Goal: Information Seeking & Learning: Learn about a topic

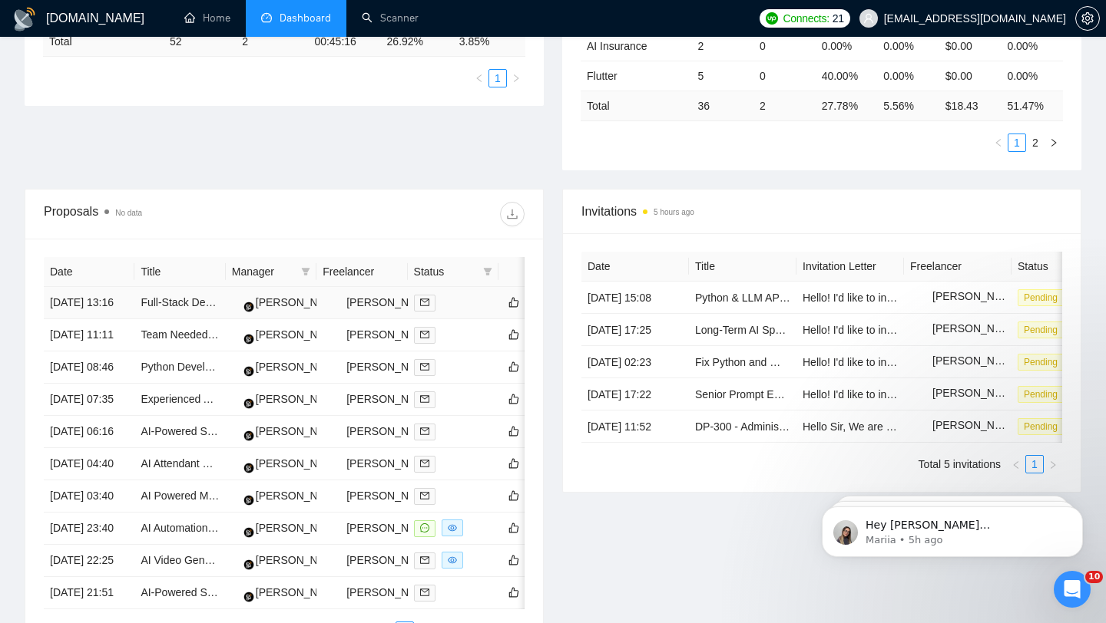
scroll to position [452, 0]
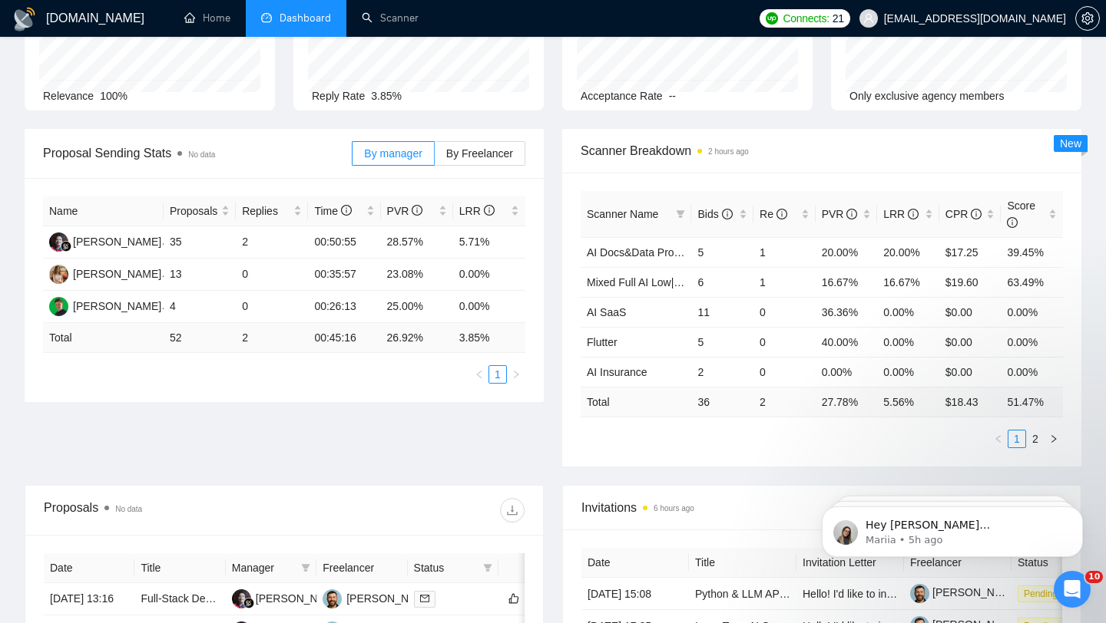
scroll to position [56, 0]
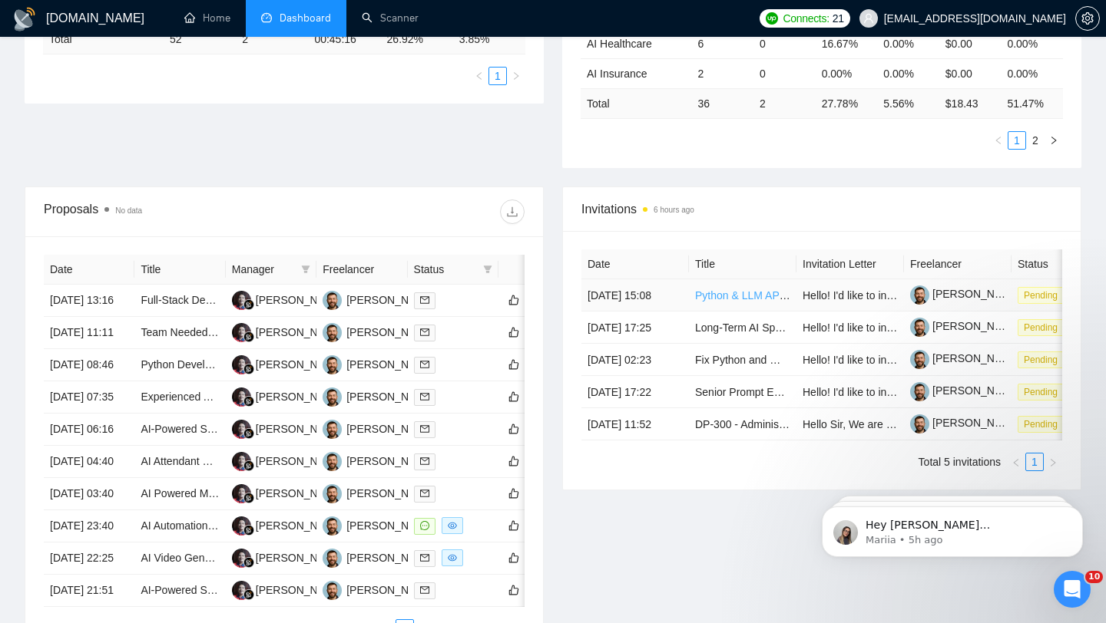
click at [708, 302] on link "Python & LLM API Specialist for AI Assistant Chatbot Development" at bounding box center [853, 295] width 317 height 12
click at [670, 194] on div "Data was last updated" at bounding box center [672, 178] width 119 height 37
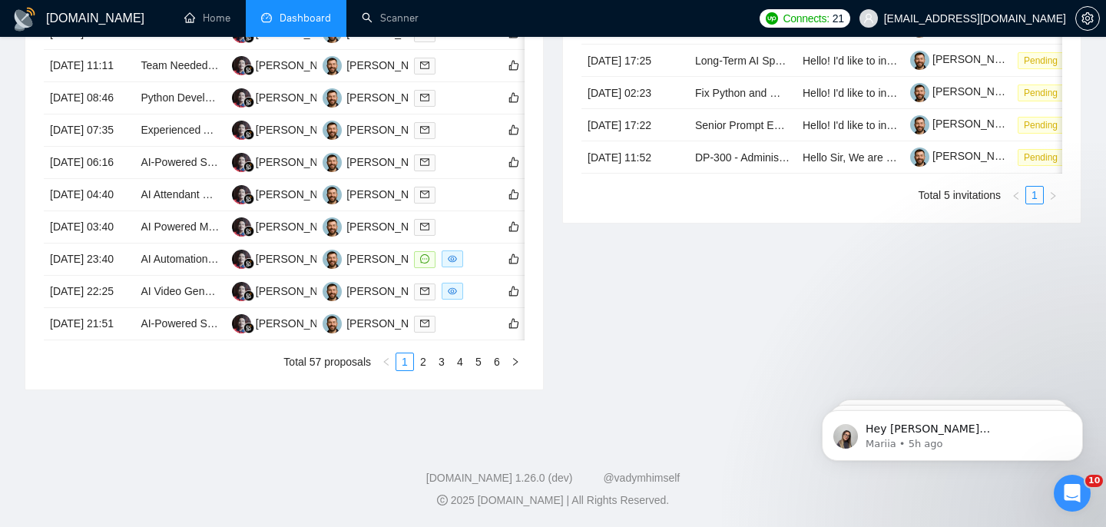
scroll to position [813, 0]
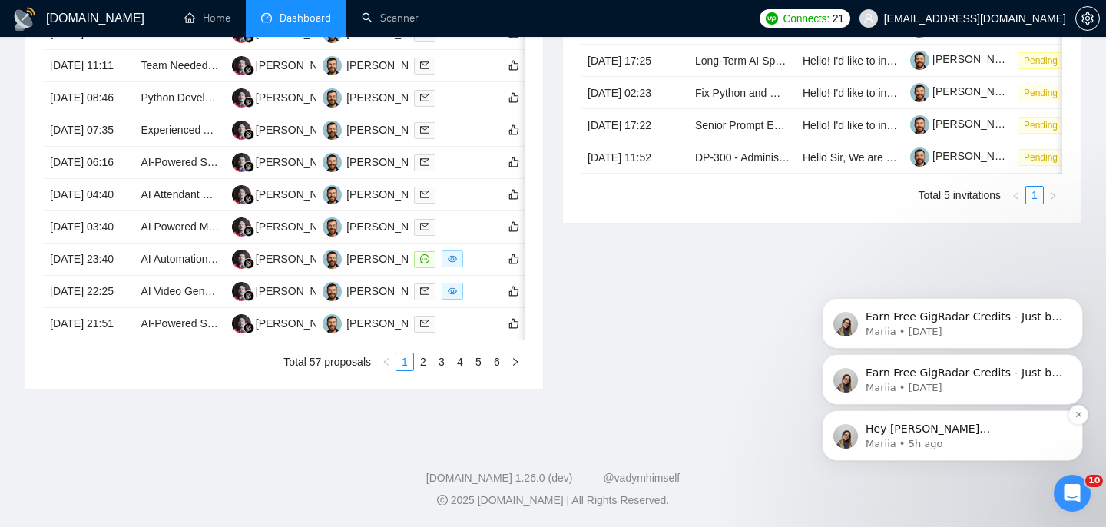
click at [903, 449] on p "Mariia • 5h ago" at bounding box center [964, 444] width 198 height 14
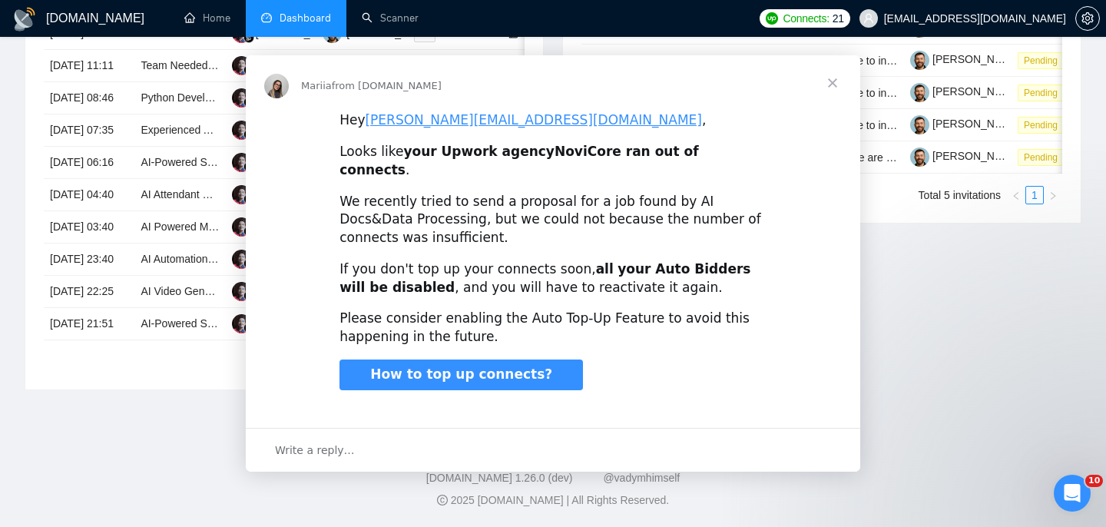
scroll to position [0, 0]
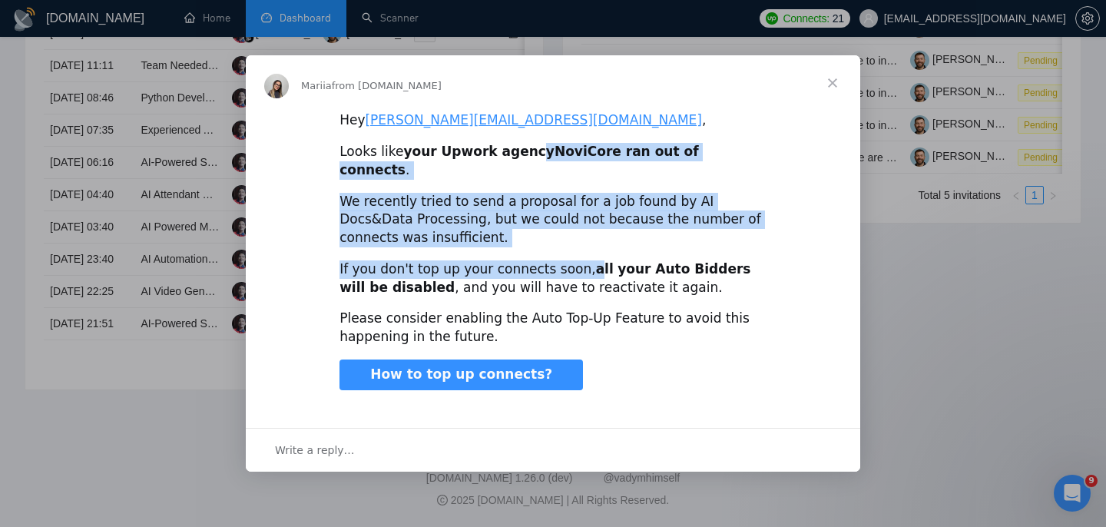
drag, startPoint x: 516, startPoint y: 162, endPoint x: 577, endPoint y: 264, distance: 119.2
click at [577, 266] on div "Hey michael.novicore@gmail.com , Looks like your Upwork agency NoviCore ran out…" at bounding box center [553, 263] width 614 height 305
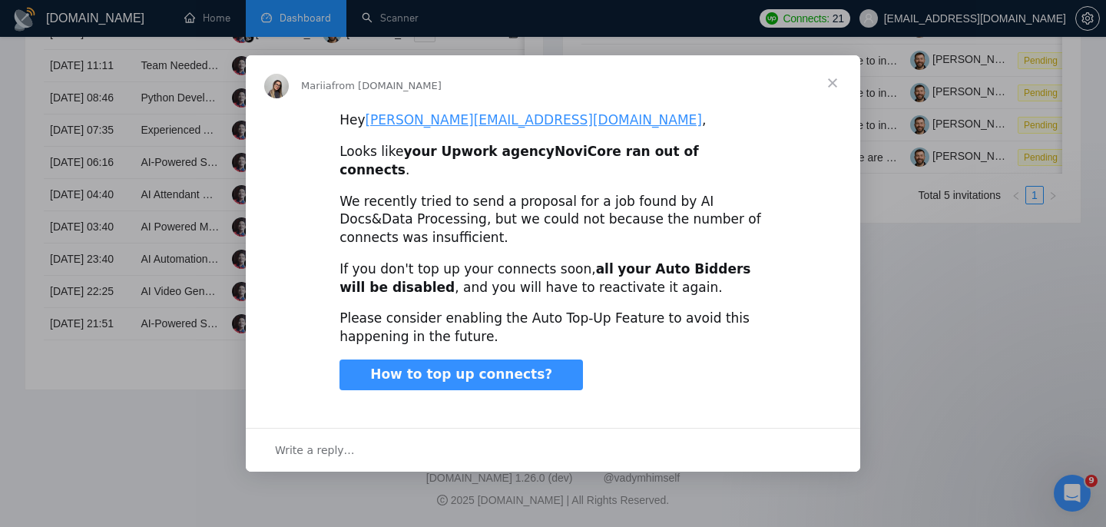
click at [829, 88] on span "Close" at bounding box center [832, 82] width 55 height 55
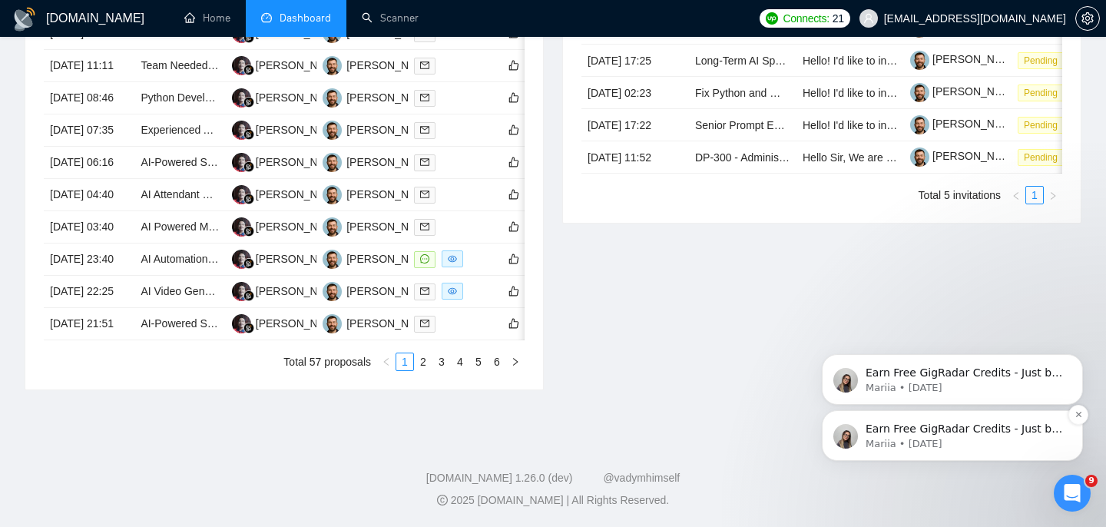
click at [911, 453] on div "Earn Free GigRadar Credits - Just by Sharing Your Story! 💬 Want more credits fo…" at bounding box center [952, 435] width 261 height 51
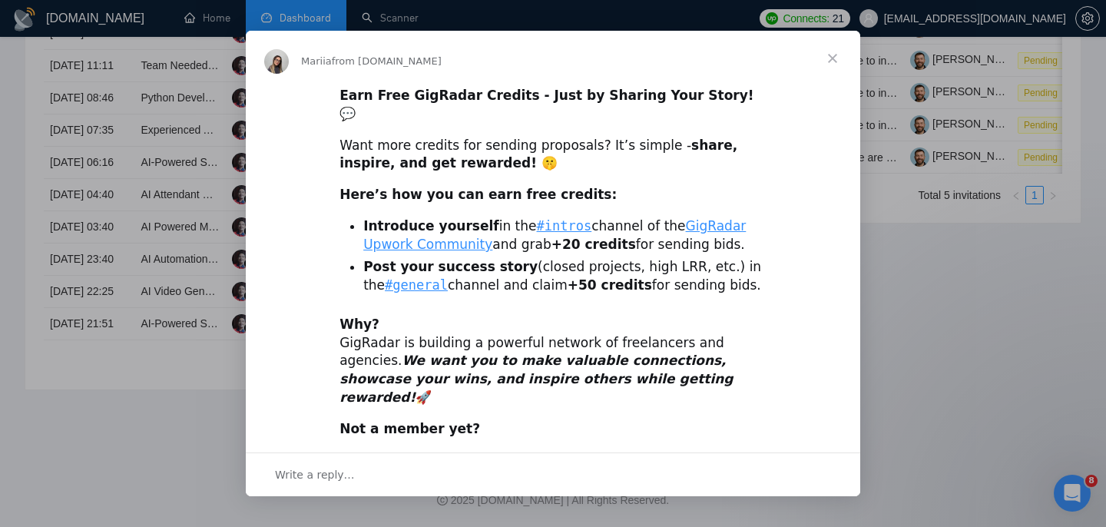
click at [832, 58] on span "Close" at bounding box center [832, 58] width 55 height 55
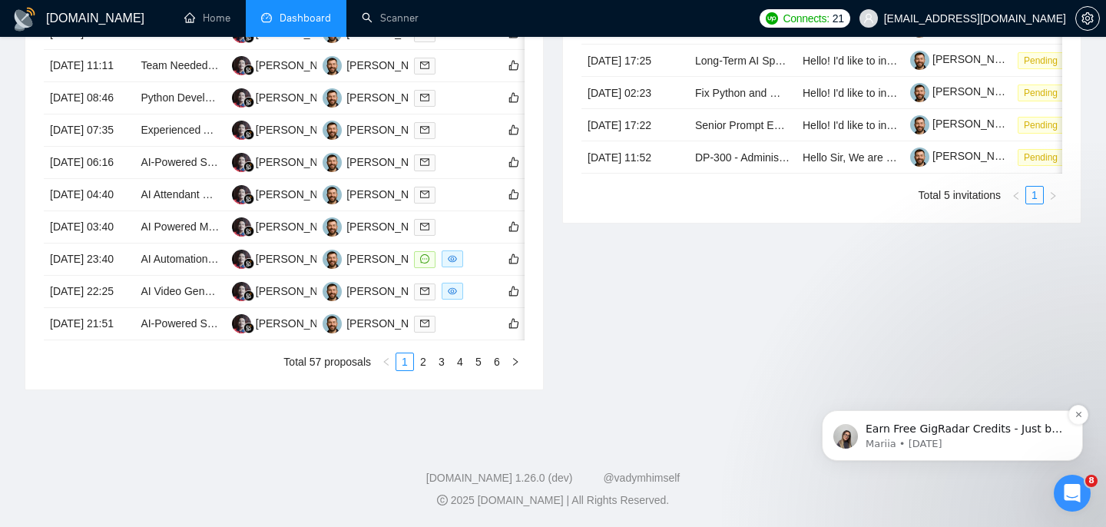
click at [969, 440] on p "Mariia • [DATE]" at bounding box center [964, 444] width 198 height 14
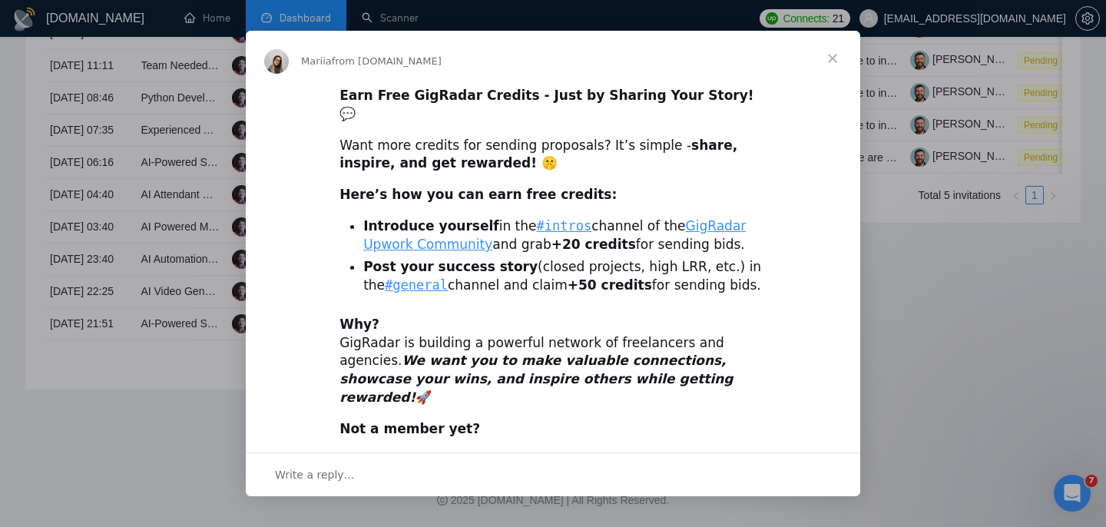
click at [834, 58] on span "Close" at bounding box center [832, 58] width 55 height 55
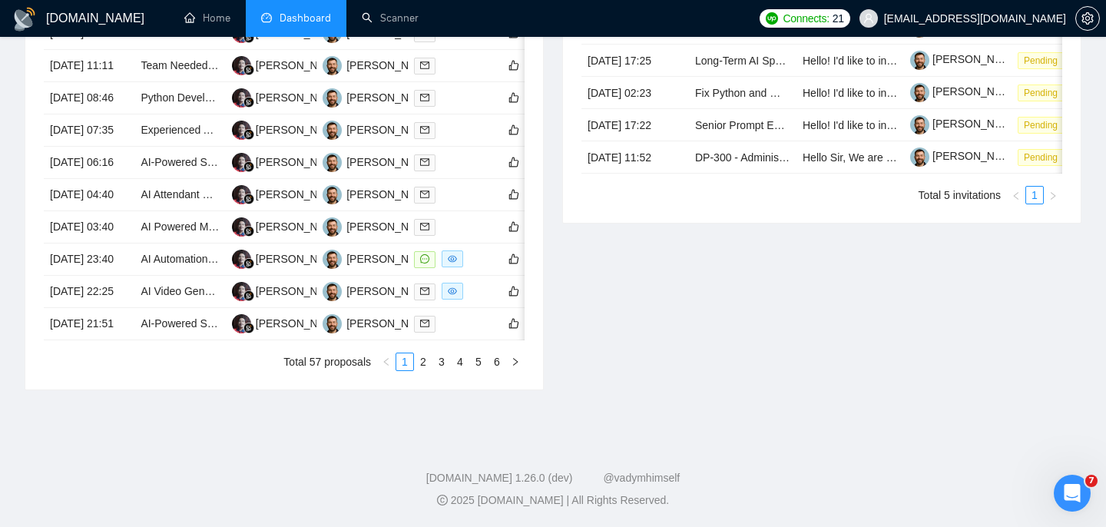
scroll to position [739, 0]
click at [1077, 507] on div "Open Intercom Messenger" at bounding box center [1069, 490] width 51 height 51
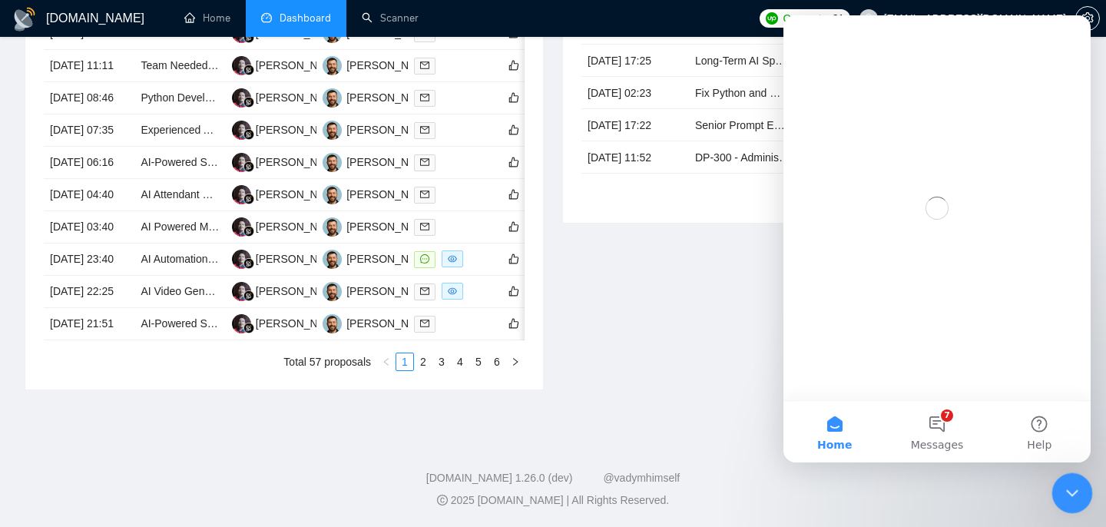
scroll to position [0, 0]
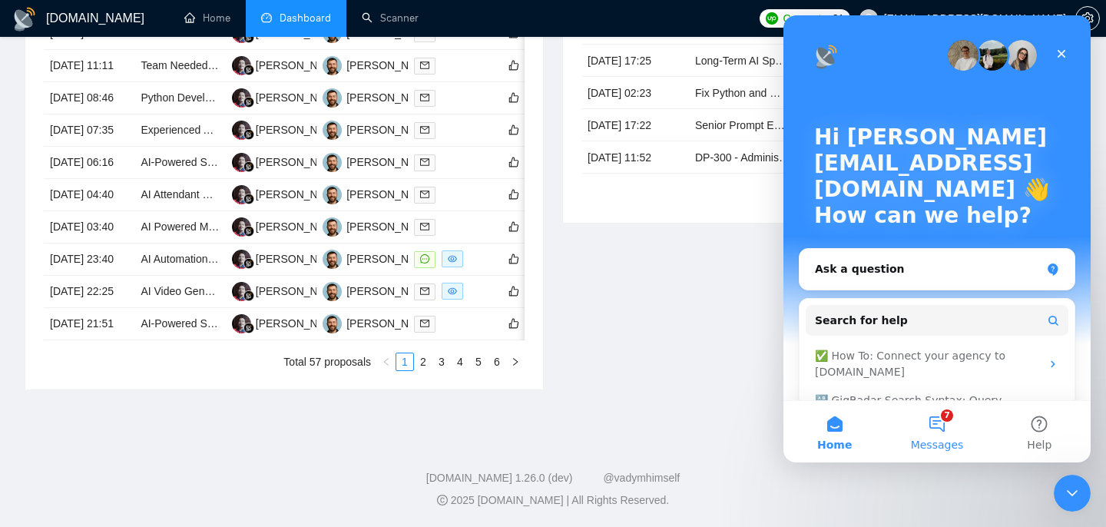
click at [948, 436] on button "7 Messages" at bounding box center [936, 431] width 102 height 61
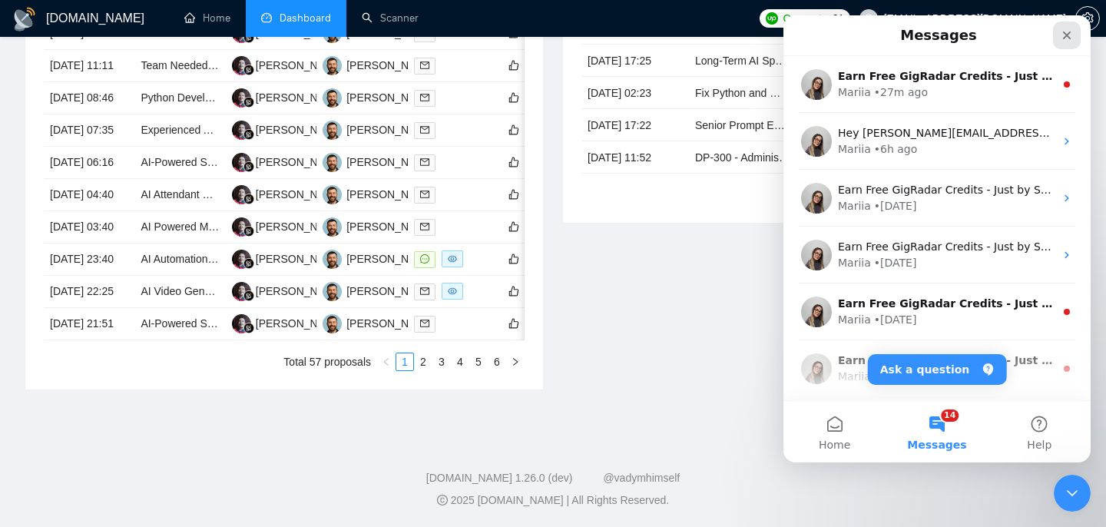
click at [1068, 35] on icon "Close" at bounding box center [1066, 35] width 12 height 12
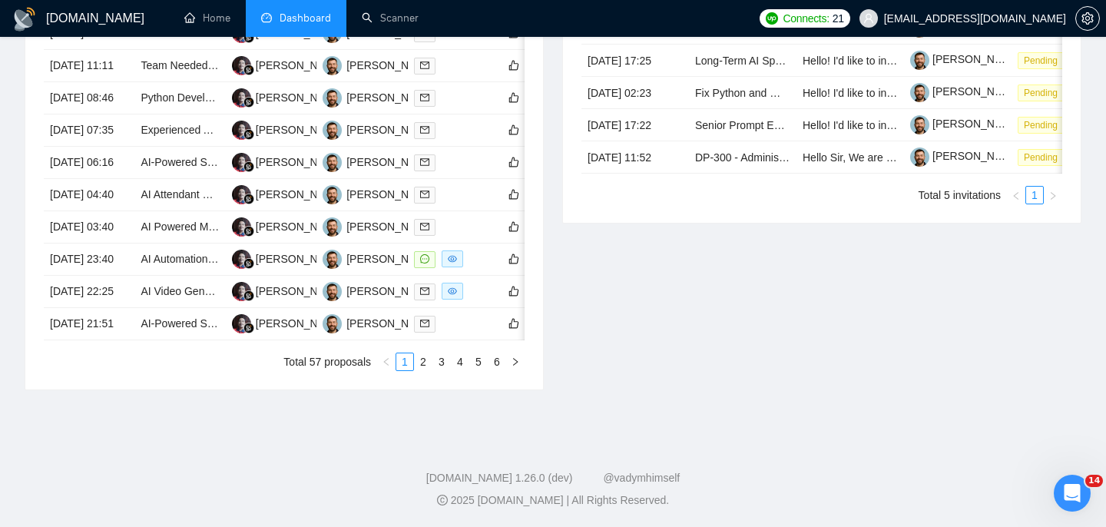
click at [1081, 408] on div "Proposals No data Date Title Manager Freelancer Status 22 Aug, 2025 13:16 Full-…" at bounding box center [552, 163] width 1075 height 489
click at [1069, 495] on icon "Open Intercom Messenger" at bounding box center [1069, 490] width 25 height 25
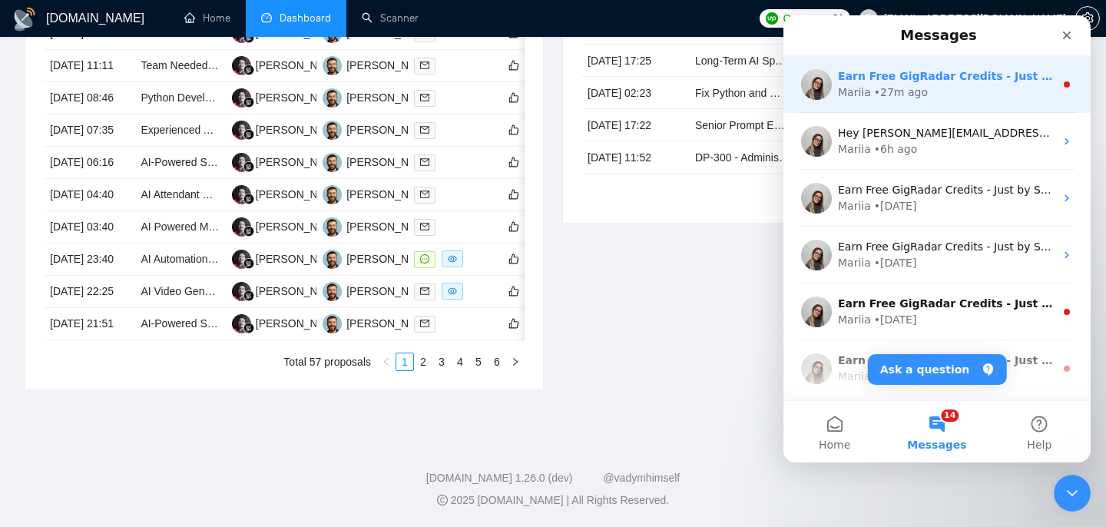
click at [1005, 96] on div "Mariia • 27m ago" at bounding box center [946, 92] width 217 height 16
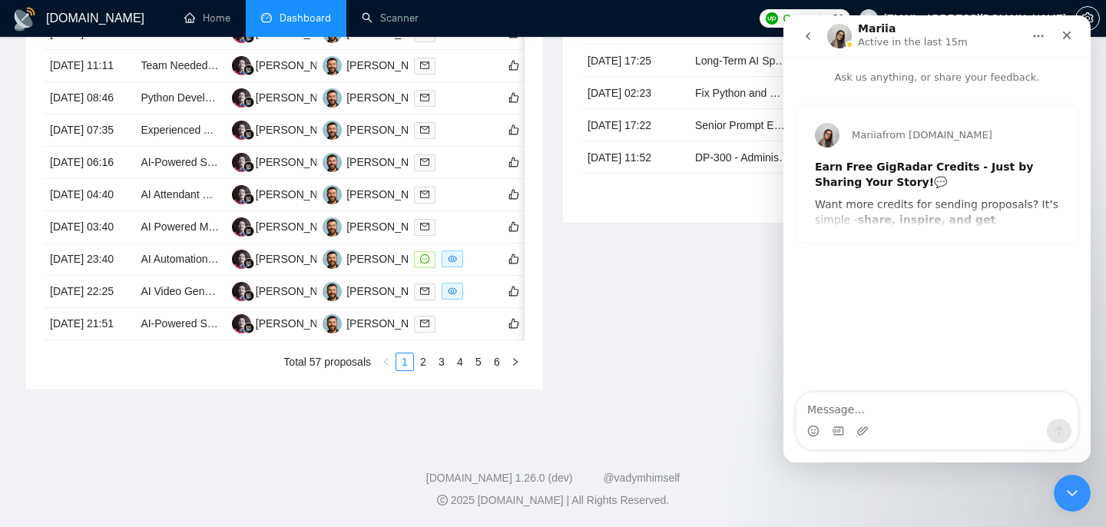
scroll to position [766, 0]
click at [1065, 36] on icon "Close" at bounding box center [1067, 35] width 8 height 8
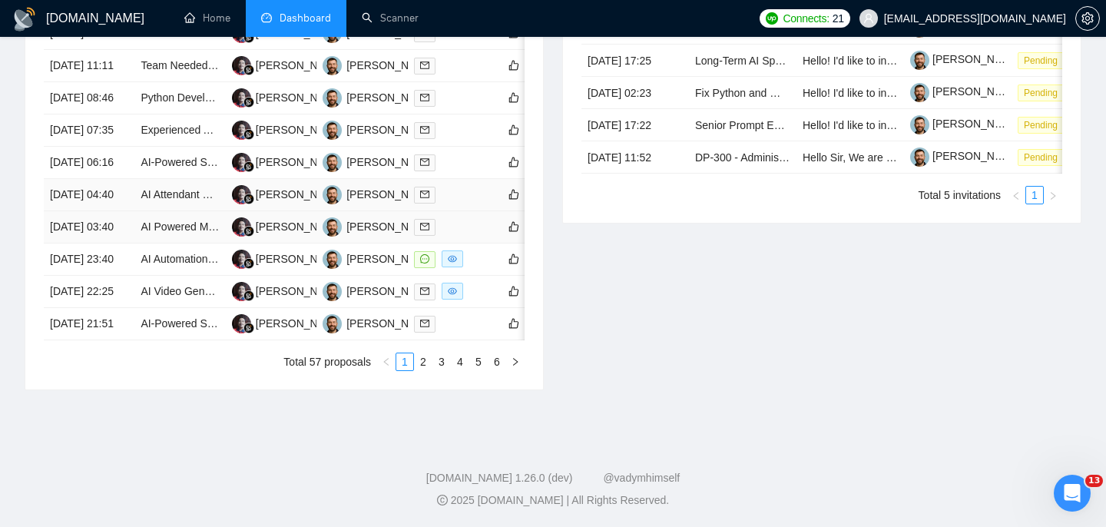
scroll to position [806, 0]
click at [425, 371] on div "Date Title Manager Freelancer Status 22 Aug, 2025 13:16 Full-Stack Developer / …" at bounding box center [284, 179] width 481 height 383
click at [425, 370] on link "2" at bounding box center [423, 361] width 17 height 17
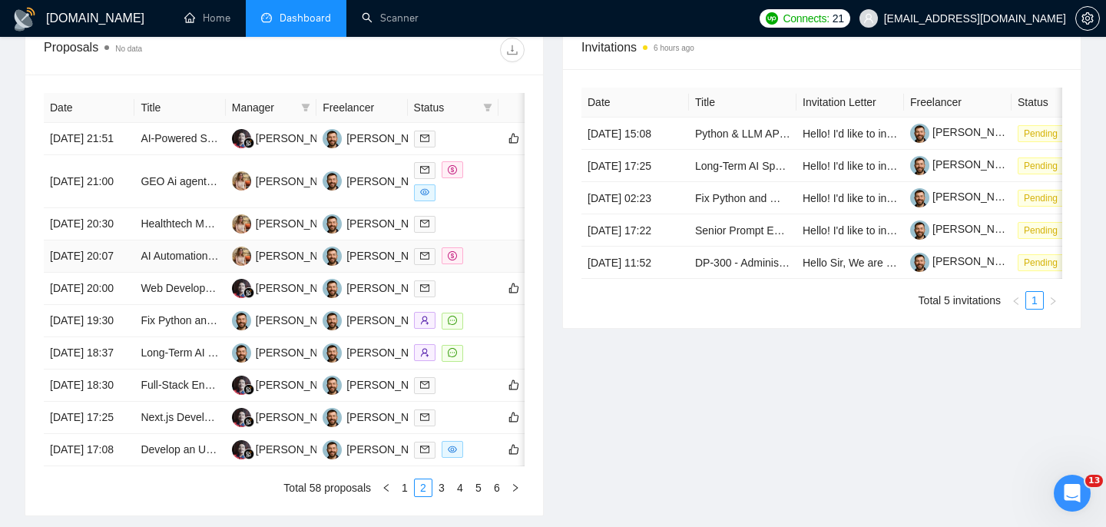
scroll to position [600, 0]
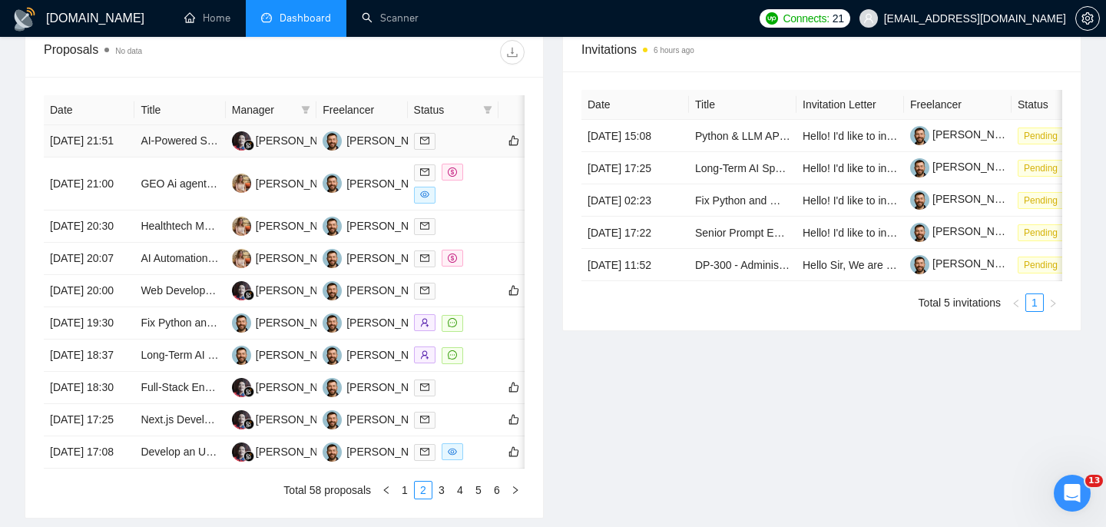
click at [177, 156] on td "AI-Powered Sales Workflow Developer" at bounding box center [179, 141] width 91 height 32
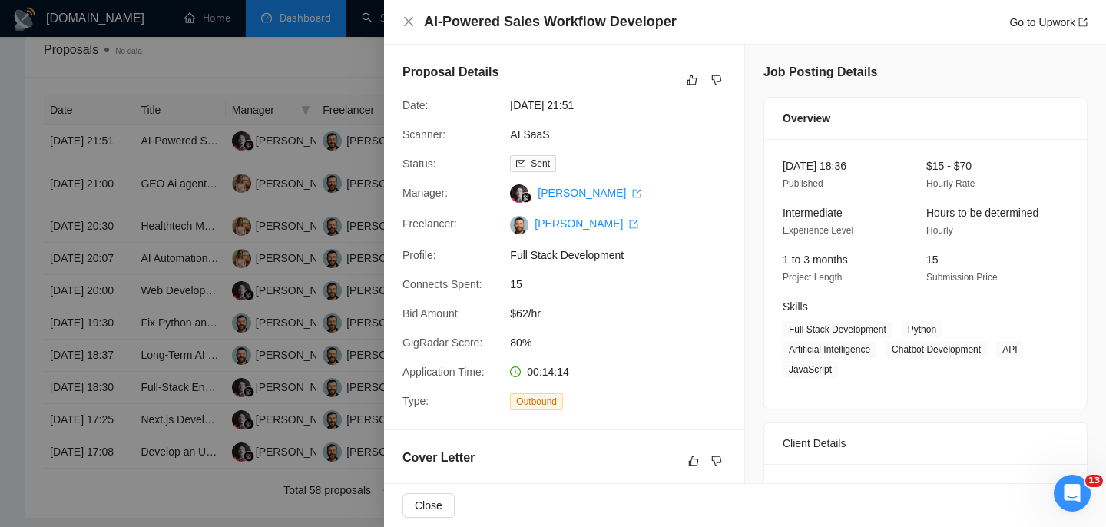
click at [543, 28] on h4 "AI-Powered Sales Workflow Developer" at bounding box center [550, 21] width 253 height 19
copy h4 "AI-Powered Sales Workflow Developer"
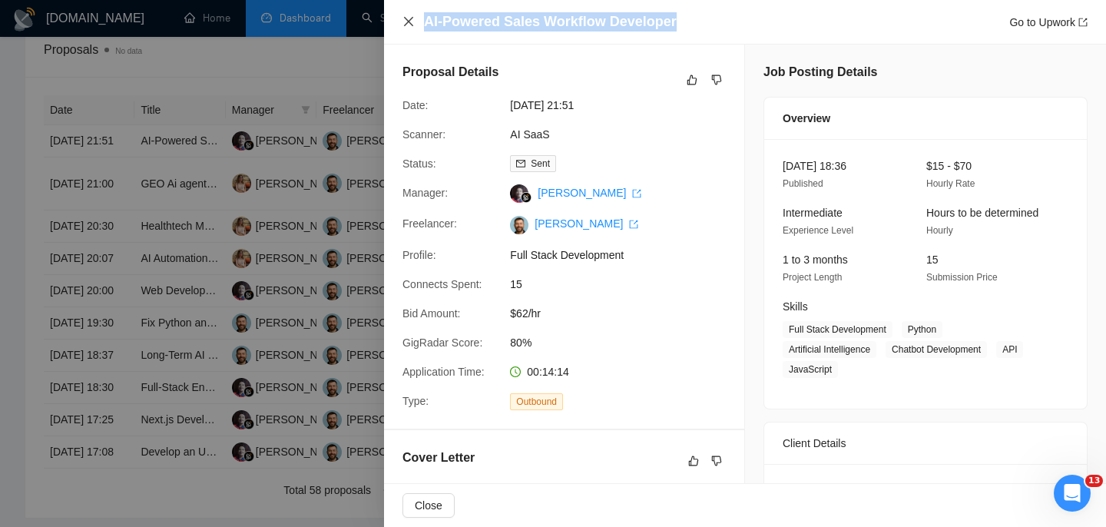
click at [409, 20] on icon "close" at bounding box center [408, 21] width 9 height 9
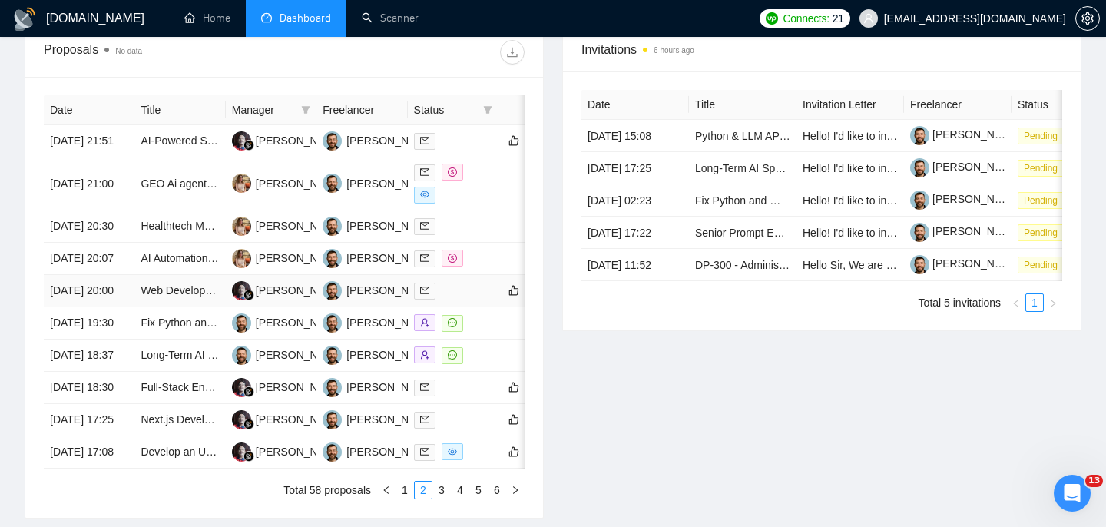
scroll to position [582, 0]
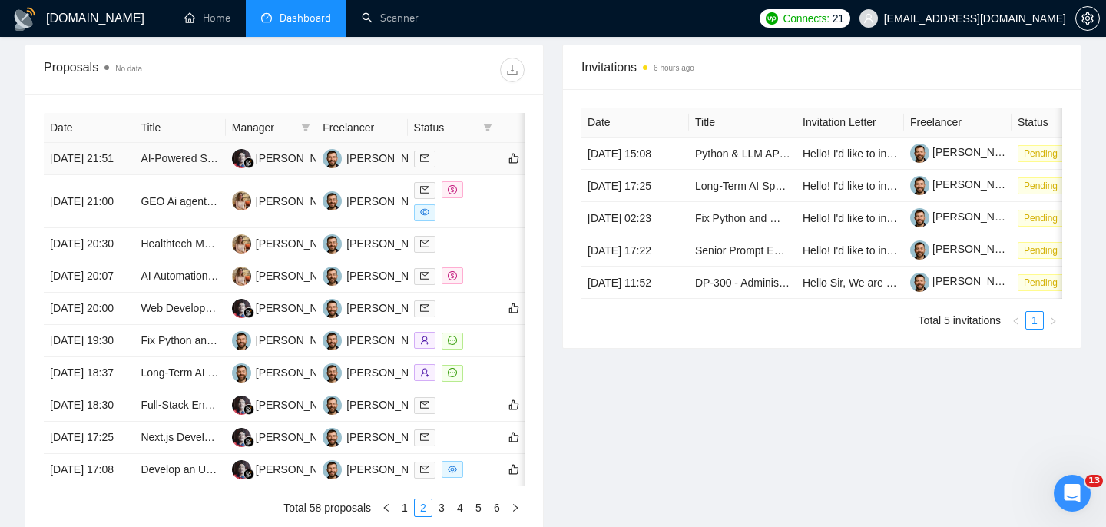
click at [104, 171] on td "[DATE] 21:51" at bounding box center [89, 159] width 91 height 32
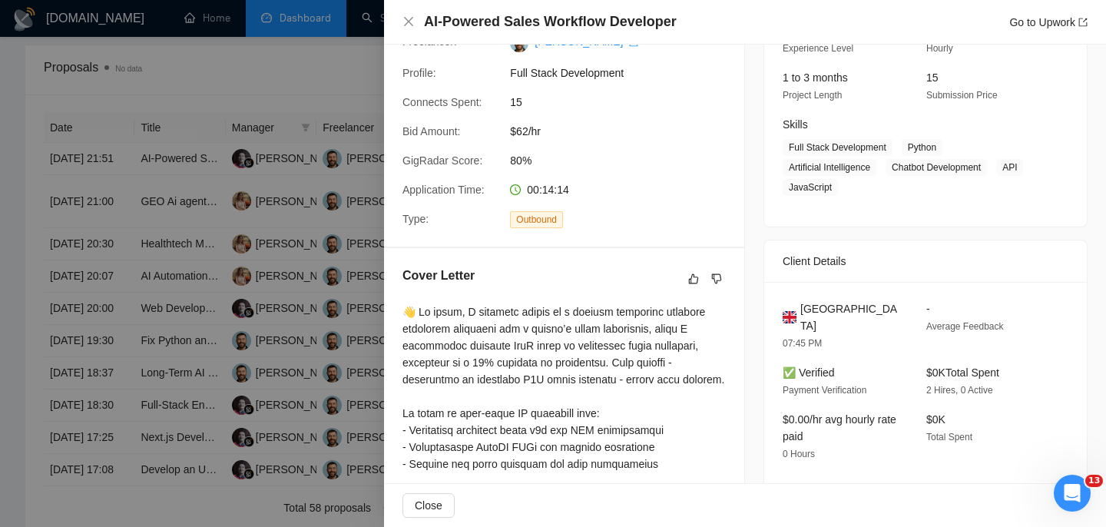
scroll to position [303, 0]
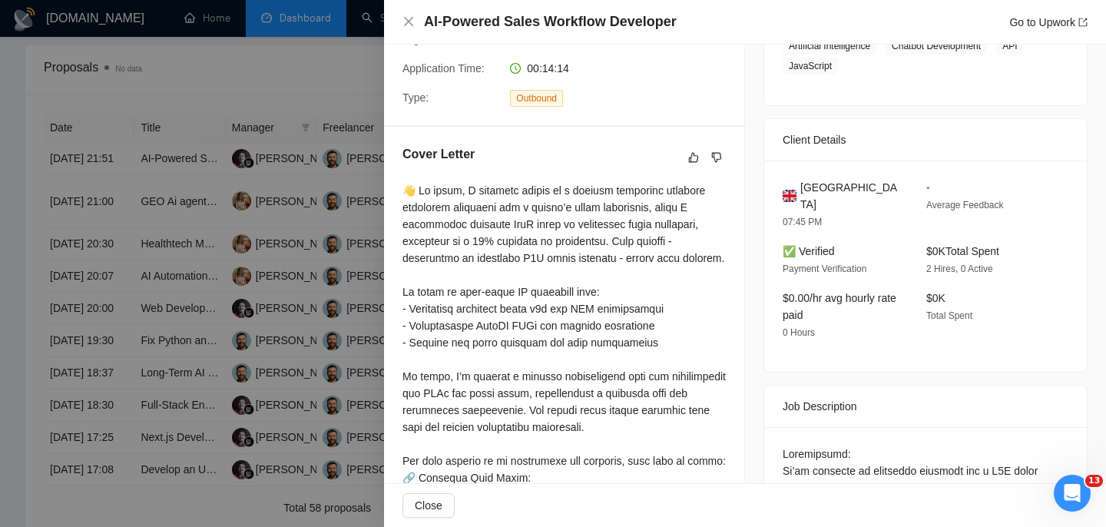
click at [881, 203] on span "United Kingdom" at bounding box center [850, 196] width 101 height 34
copy span "United Kingdom"
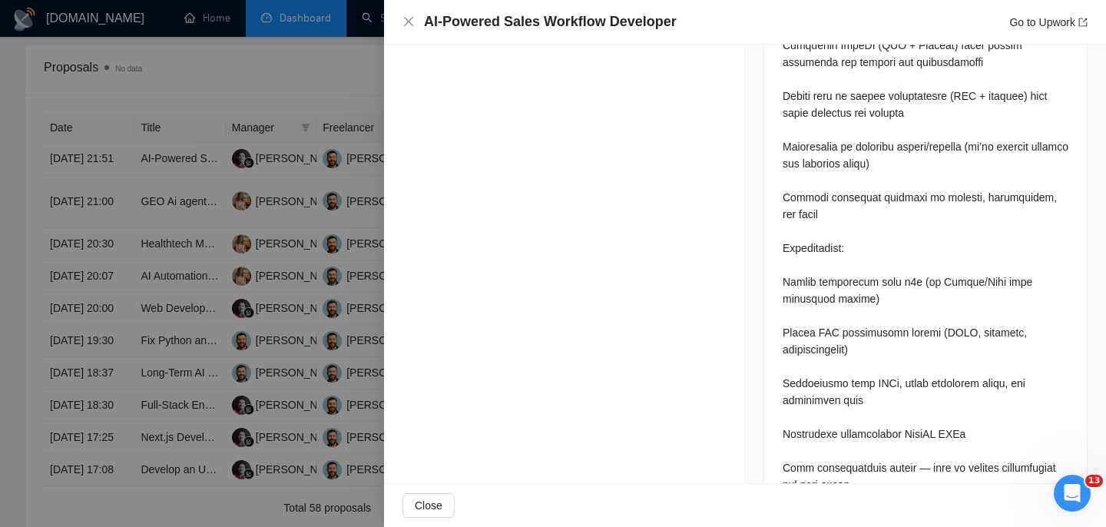
scroll to position [553, 0]
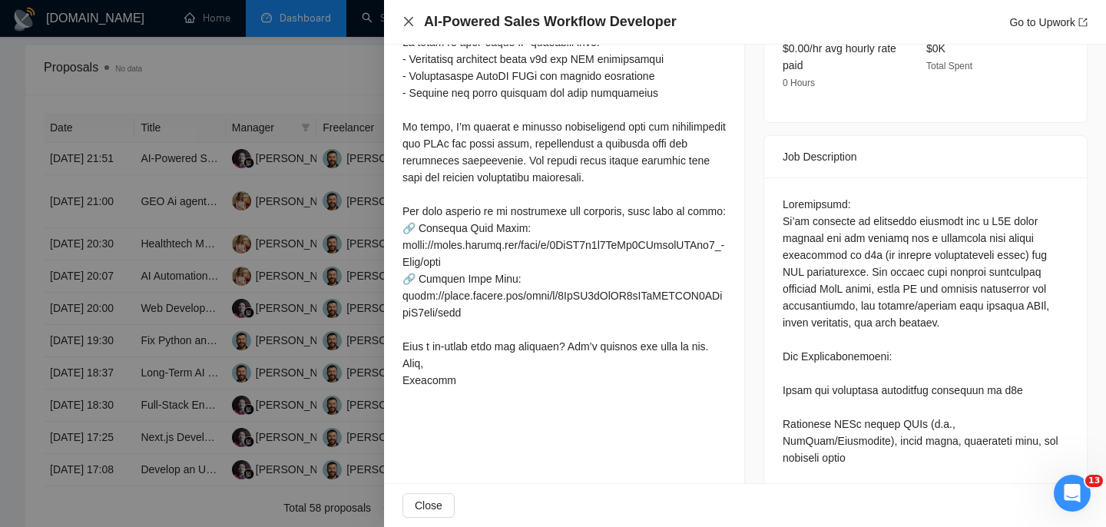
click at [412, 20] on icon "close" at bounding box center [408, 21] width 12 height 12
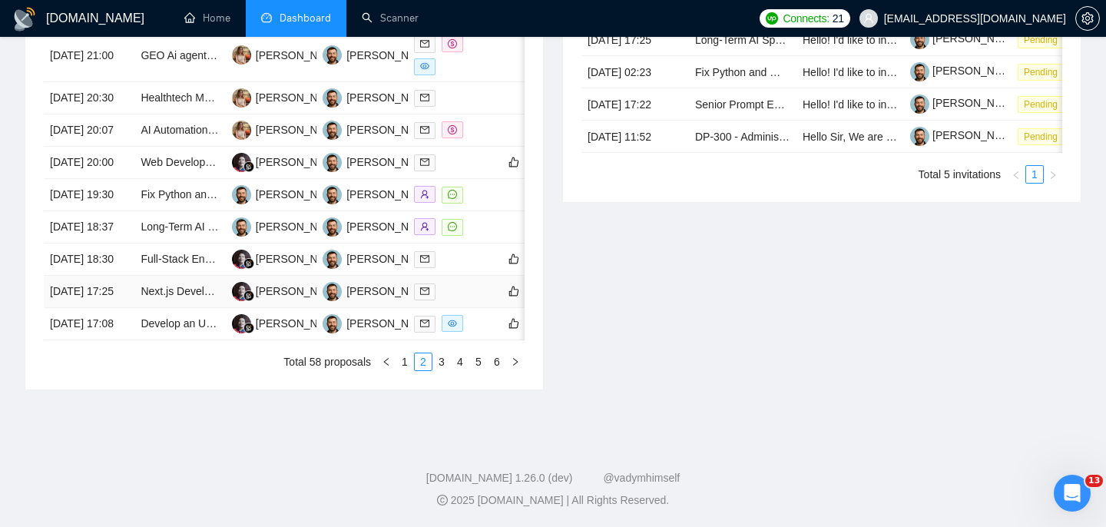
scroll to position [747, 0]
click at [402, 370] on link "1" at bounding box center [404, 361] width 17 height 17
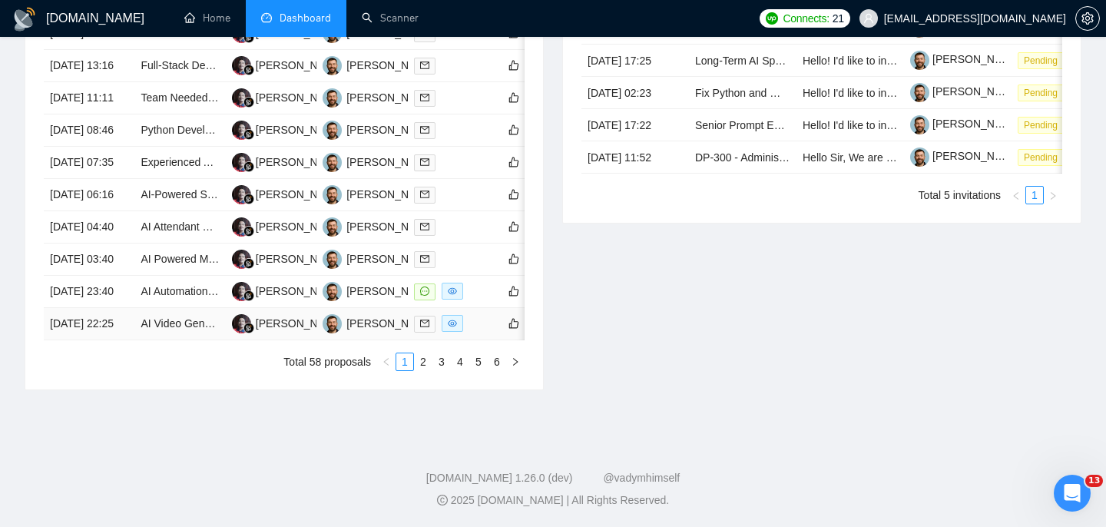
click at [114, 340] on td "[DATE] 22:25" at bounding box center [89, 324] width 91 height 32
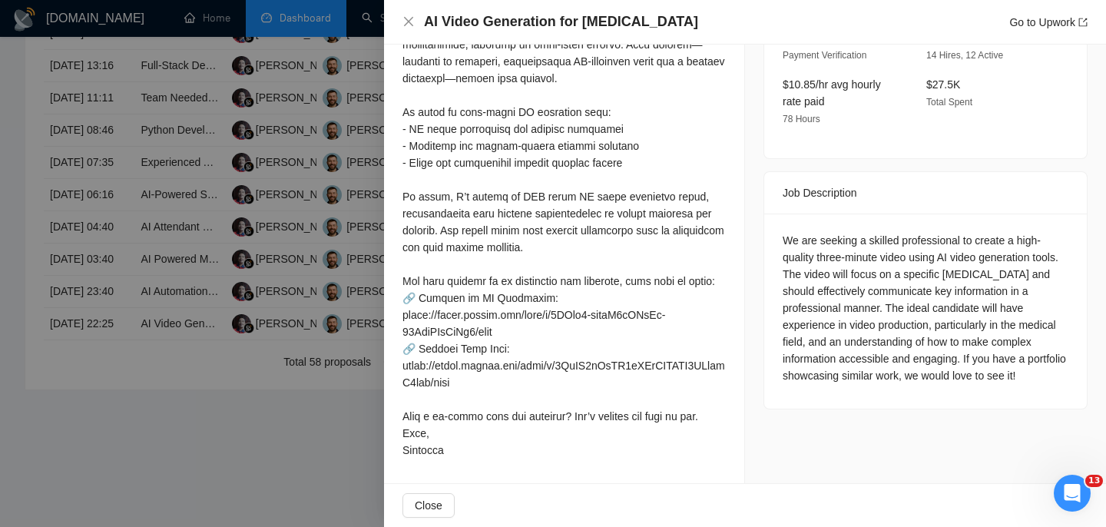
click at [537, 28] on h4 "AI Video Generation for [MEDICAL_DATA]" at bounding box center [561, 21] width 274 height 19
copy h4 "AI Video Generation for [MEDICAL_DATA]"
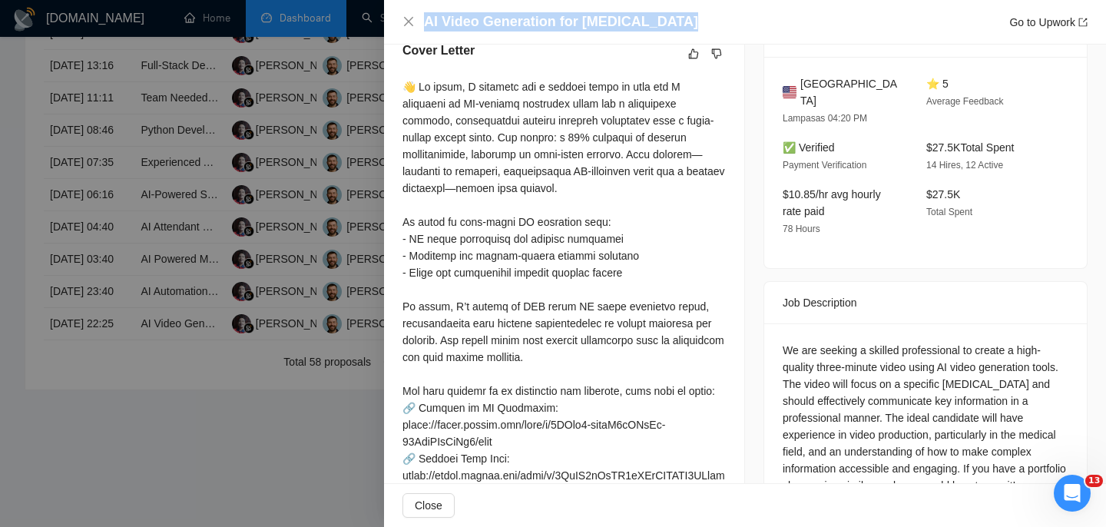
scroll to position [408, 0]
copy h4 "AI Video Generation for [MEDICAL_DATA]"
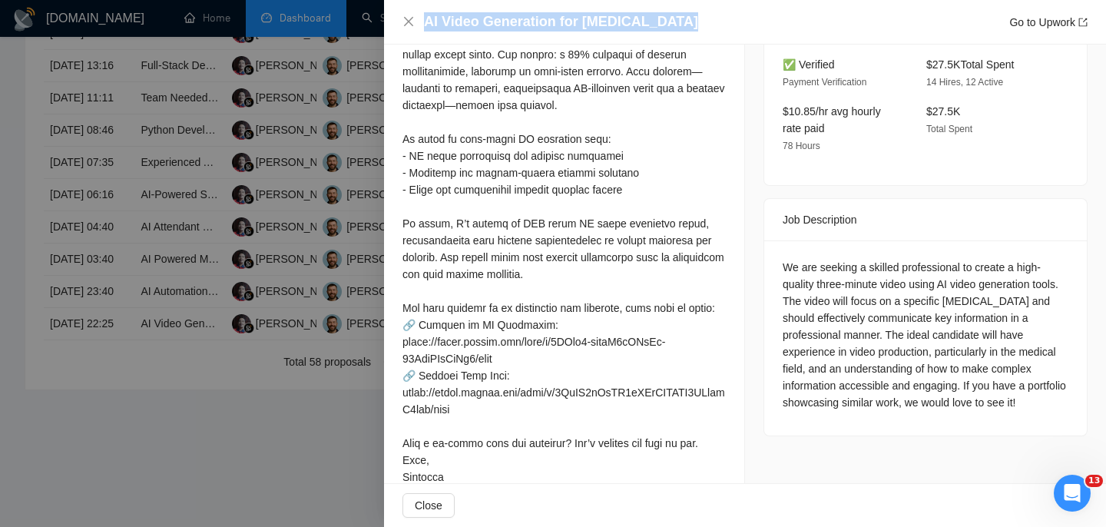
scroll to position [518, 0]
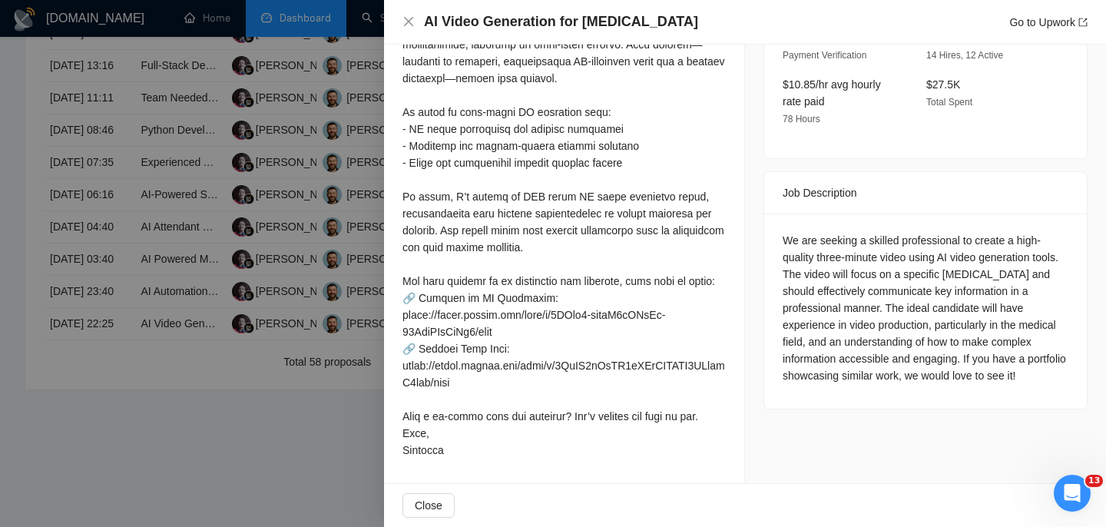
click at [406, 28] on div "AI Video Generation for Medical Procedure Go to Upwork" at bounding box center [744, 21] width 685 height 19
click at [406, 20] on icon "close" at bounding box center [408, 21] width 9 height 9
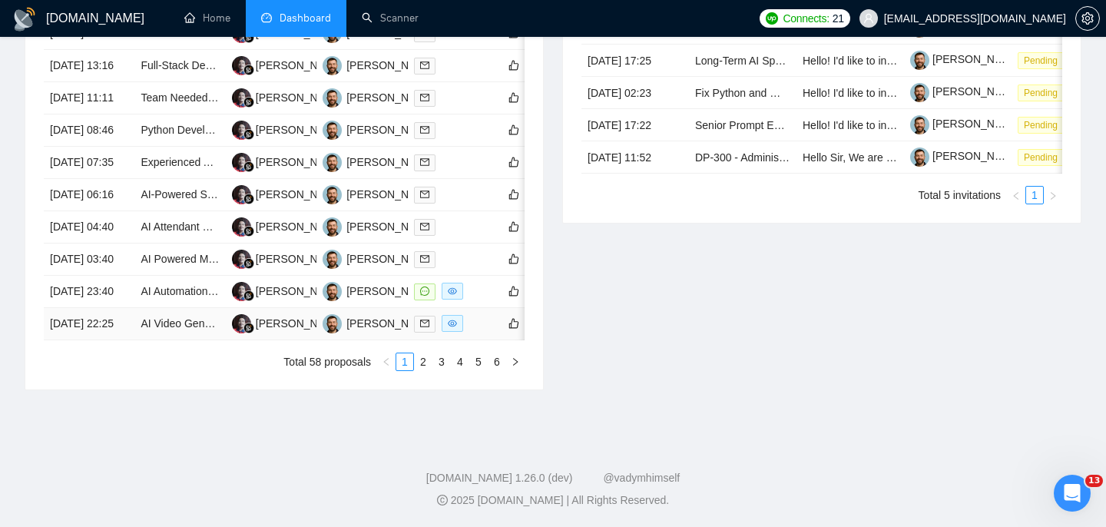
click at [113, 340] on td "[DATE] 22:25" at bounding box center [89, 324] width 91 height 32
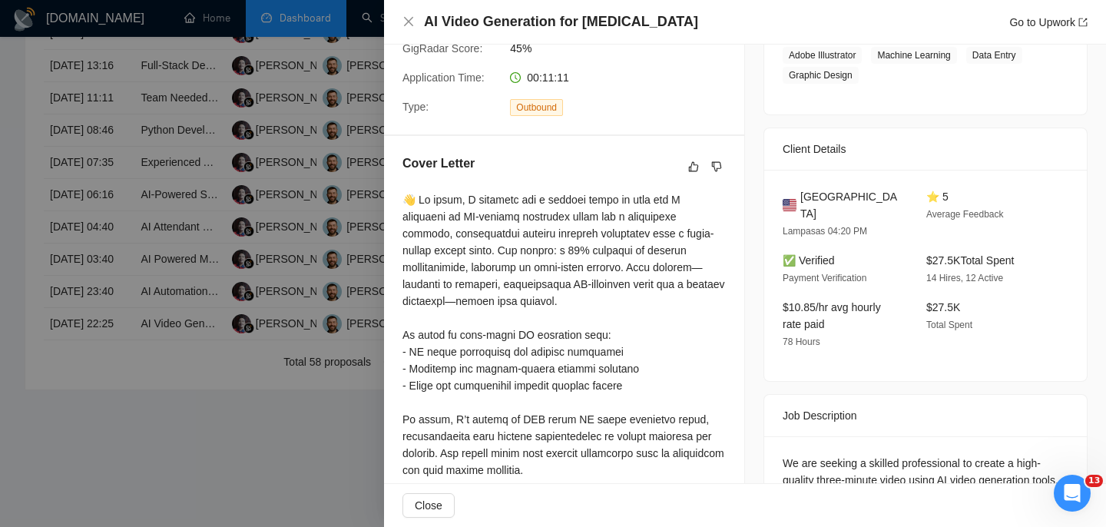
scroll to position [193, 0]
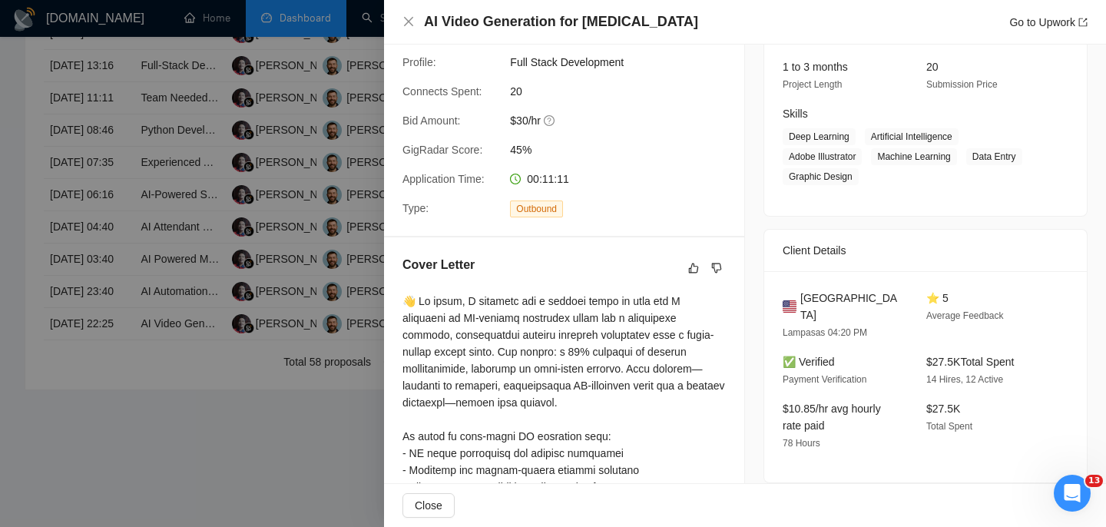
click at [809, 287] on div "United States Lampasas 04:20 PM ⭐ 5 Average Feedback ✅ Verified Payment Verific…" at bounding box center [925, 376] width 322 height 211
copy span "United States"
click at [402, 15] on div "AI Video Generation for Medical Procedure Go to Upwork" at bounding box center [744, 21] width 685 height 19
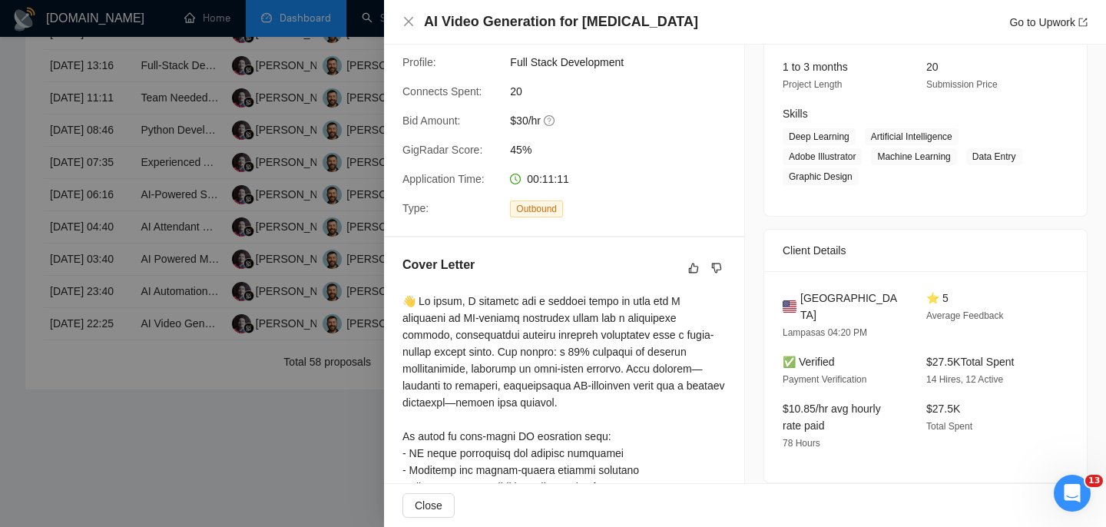
click at [402, 8] on div "AI Video Generation for Medical Procedure Go to Upwork" at bounding box center [745, 22] width 722 height 45
click at [410, 27] on icon "close" at bounding box center [408, 21] width 12 height 12
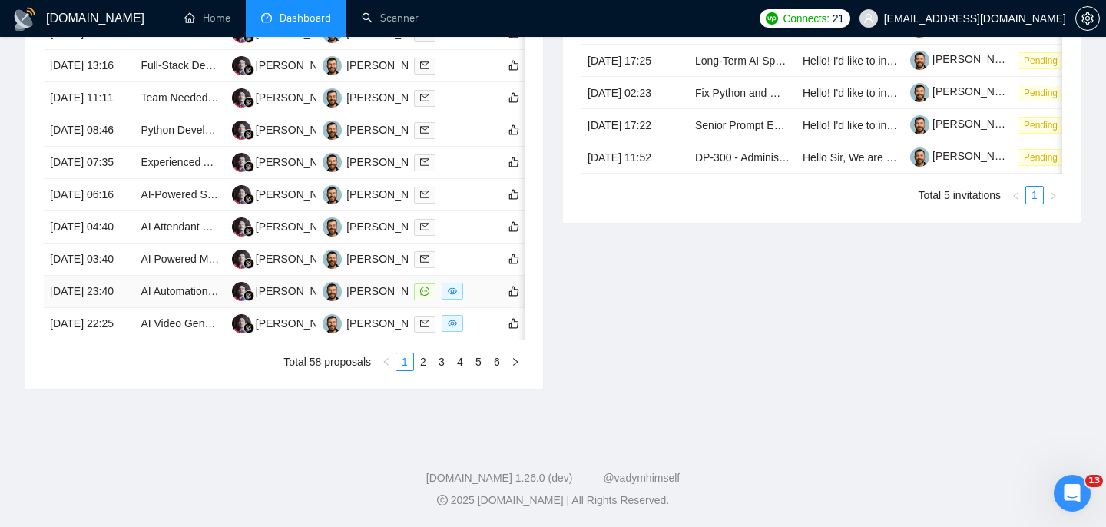
click at [102, 308] on td "[DATE] 23:40" at bounding box center [89, 292] width 91 height 32
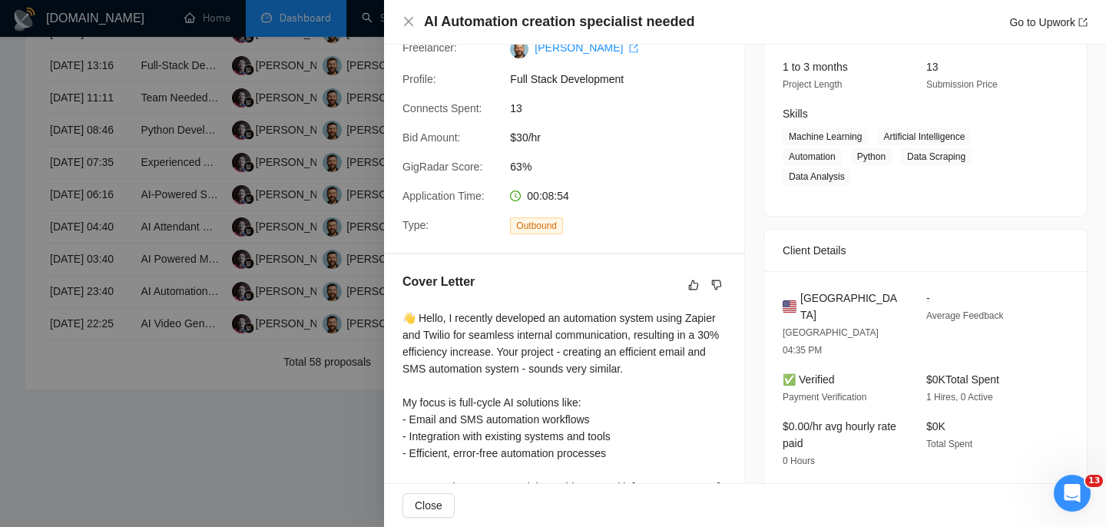
click at [513, 28] on h4 "AI Automation creation specialist needed" at bounding box center [559, 21] width 270 height 19
copy h4 "AI Automation creation specialist needed"
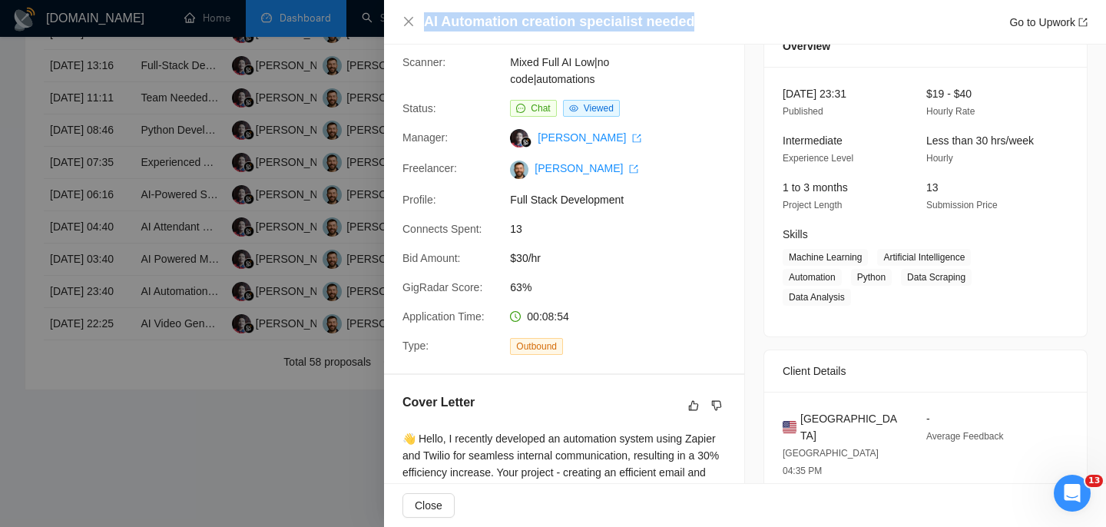
scroll to position [0, 0]
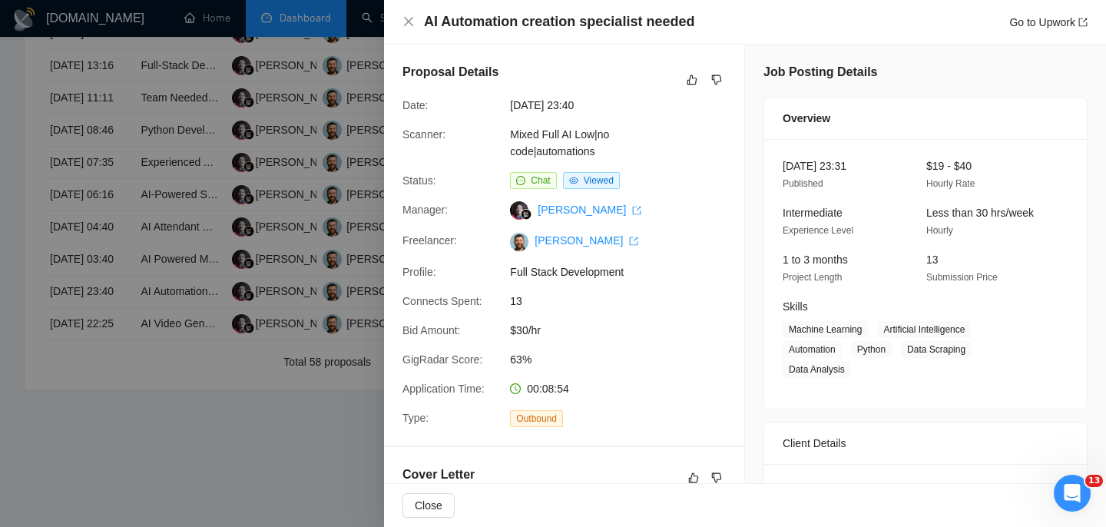
click at [410, 29] on div "AI Automation creation specialist needed Go to Upwork" at bounding box center [744, 21] width 685 height 19
click at [402, 18] on icon "close" at bounding box center [408, 21] width 12 height 12
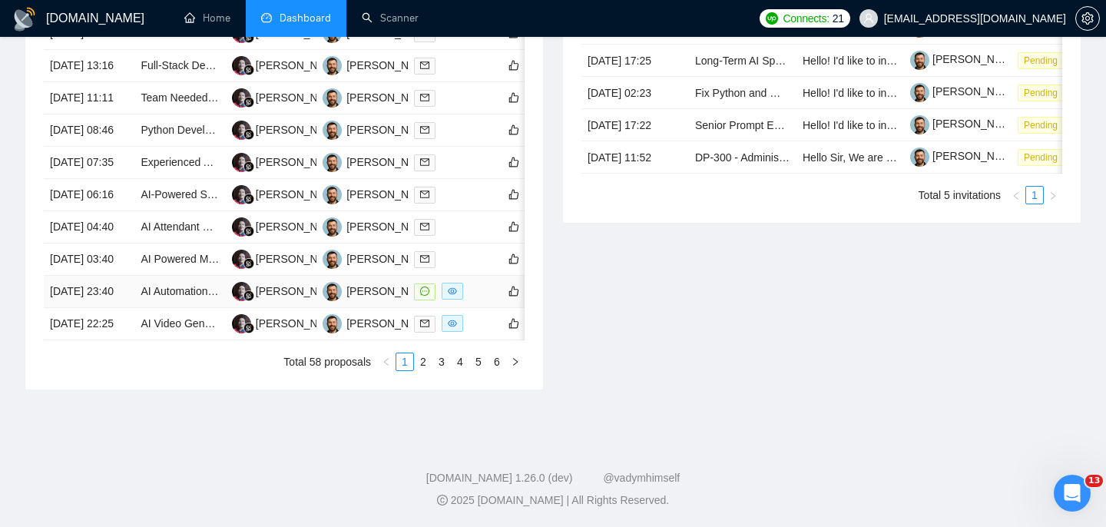
click at [131, 308] on td "[DATE] 23:40" at bounding box center [89, 292] width 91 height 32
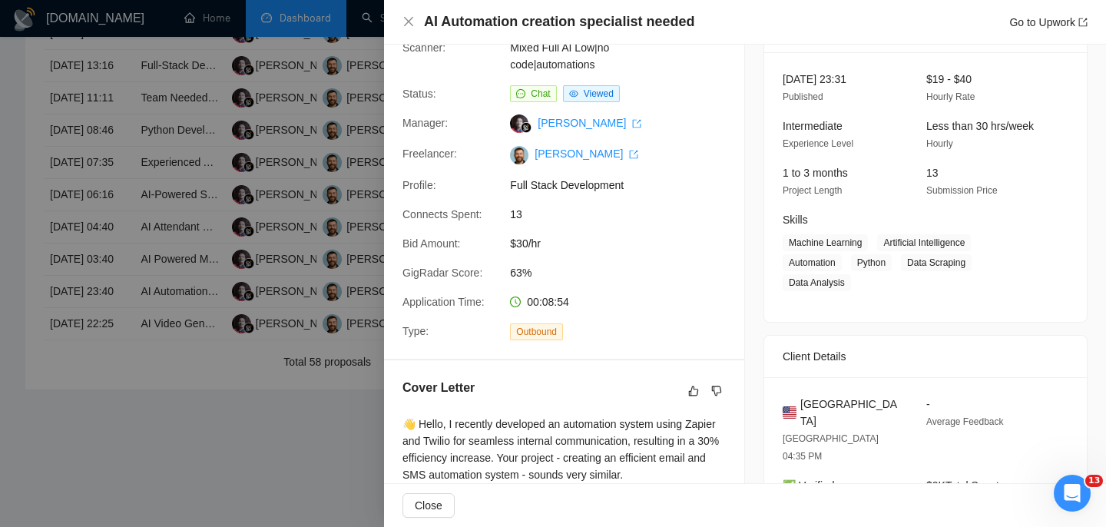
scroll to position [88, 0]
click at [409, 28] on div "AI Automation creation specialist needed Go to Upwork" at bounding box center [744, 21] width 685 height 19
click at [408, 26] on icon "close" at bounding box center [408, 21] width 12 height 12
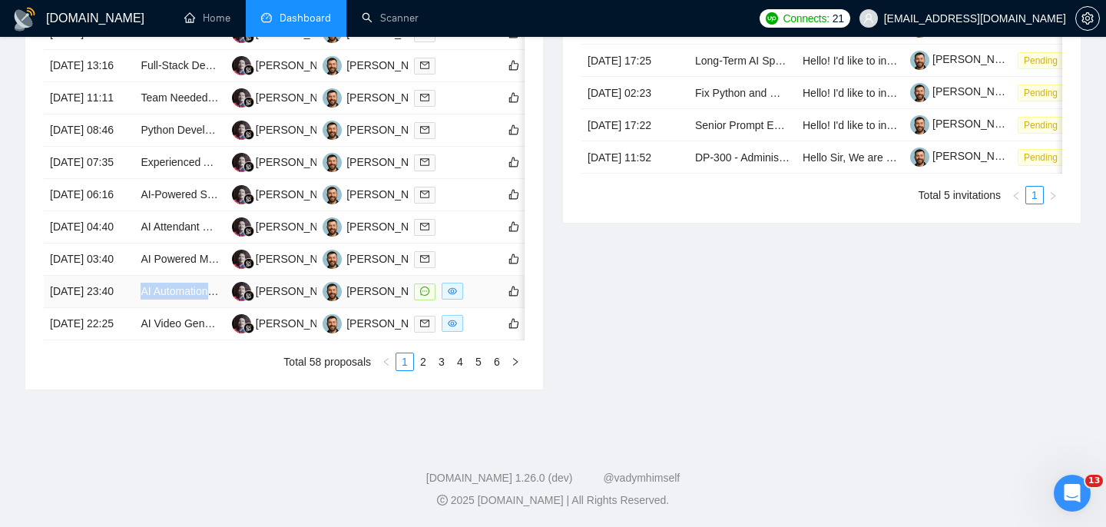
click at [135, 308] on td "AI Automation creation specialist needed" at bounding box center [179, 292] width 91 height 32
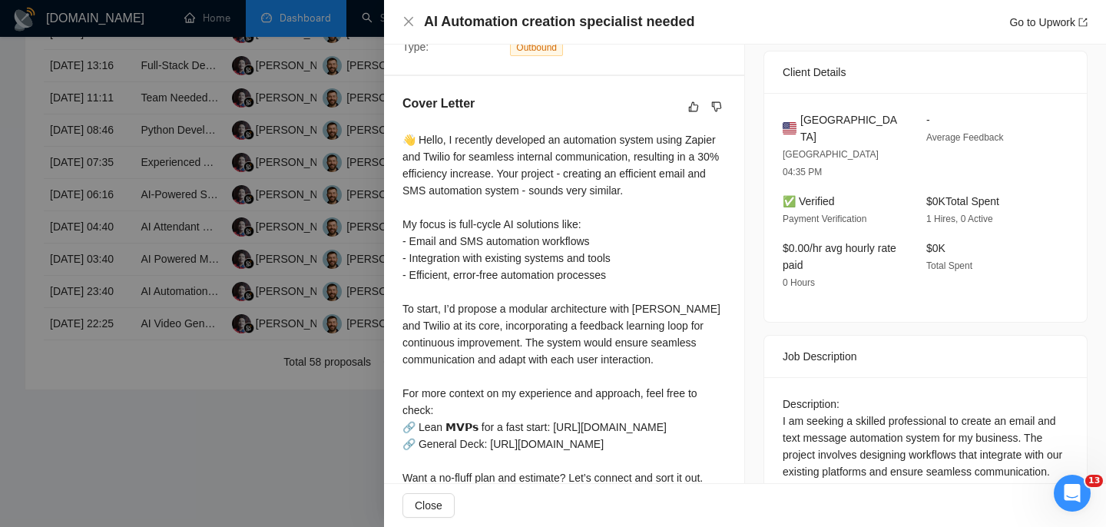
scroll to position [364, 0]
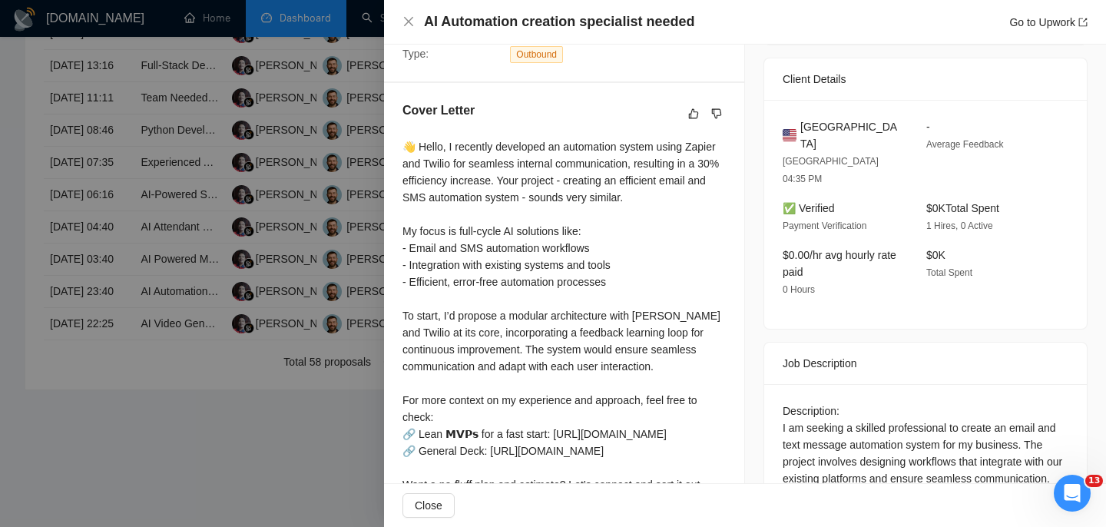
click at [844, 121] on span "United States" at bounding box center [850, 135] width 101 height 34
copy span "United States"
